Goal: Information Seeking & Learning: Learn about a topic

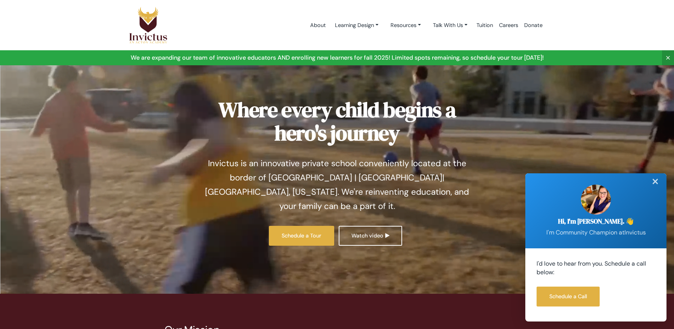
click at [657, 180] on div "✕" at bounding box center [655, 181] width 15 height 17
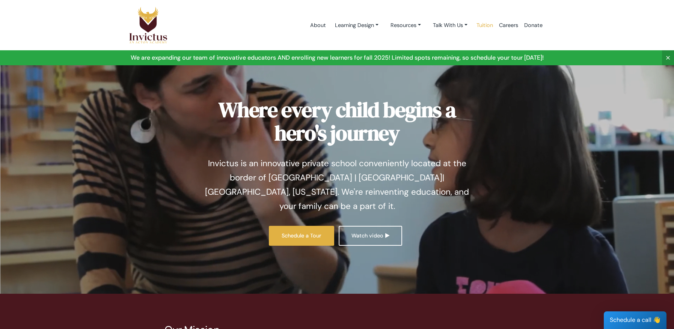
click at [485, 25] on link "Tuition" at bounding box center [484, 25] width 23 height 32
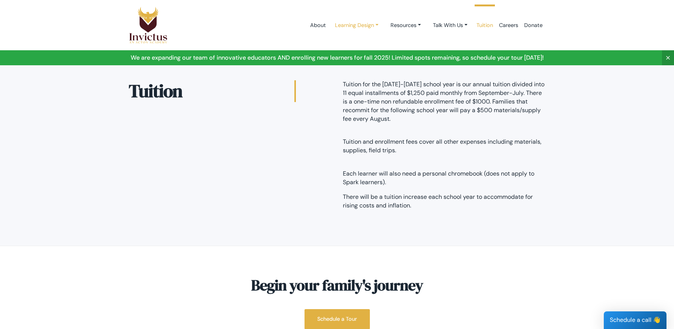
click at [361, 26] on link "Learning Design" at bounding box center [357, 25] width 56 height 14
click at [354, 39] on link "Learning Design" at bounding box center [358, 43] width 59 height 14
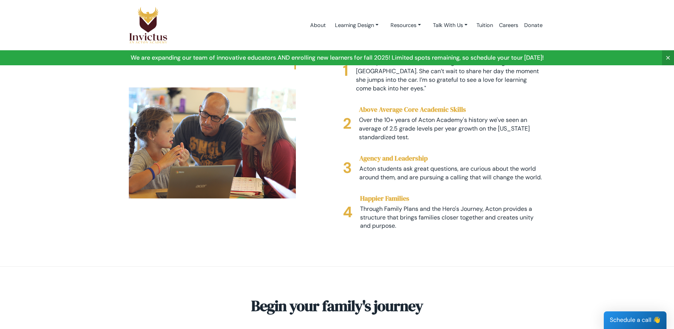
scroll to position [1196, 0]
